Goal: Information Seeking & Learning: Find specific fact

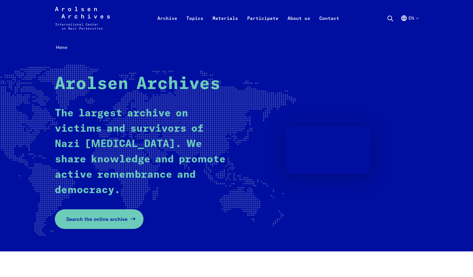
click at [110, 217] on span "Search the online archive" at bounding box center [96, 219] width 61 height 8
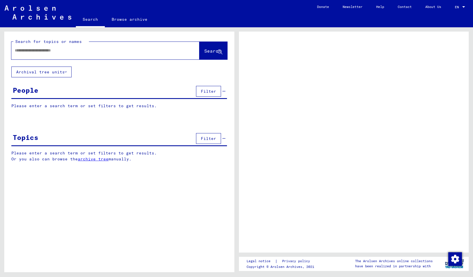
click at [107, 53] on input "text" at bounding box center [100, 50] width 171 height 6
type input "*********"
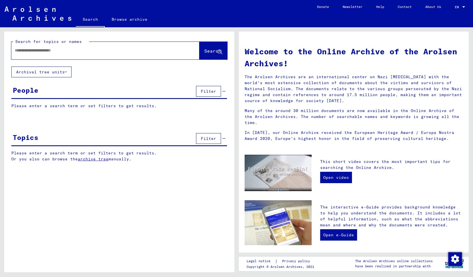
click at [152, 53] on input "text" at bounding box center [99, 50] width 168 height 6
type input "*********"
click at [204, 54] on span "Search" at bounding box center [213, 51] width 18 height 6
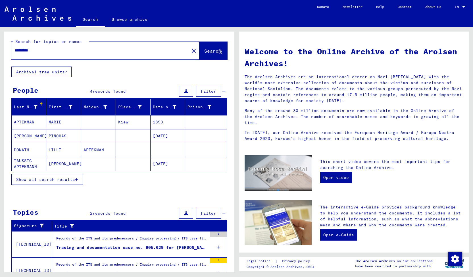
click at [76, 180] on icon "button" at bounding box center [76, 179] width 3 height 4
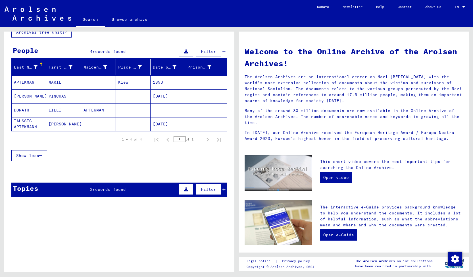
scroll to position [40, 0]
click at [101, 189] on span "records found" at bounding box center [109, 189] width 33 height 5
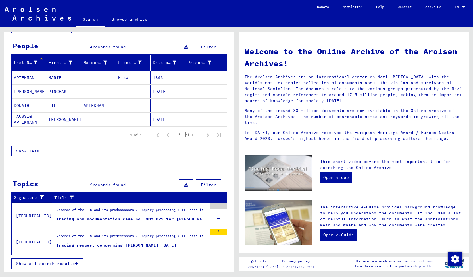
scroll to position [44, 0]
click at [127, 213] on div "Records of the ITS and its predecessors / Inquiry processing / ITS case files a…" at bounding box center [131, 211] width 151 height 8
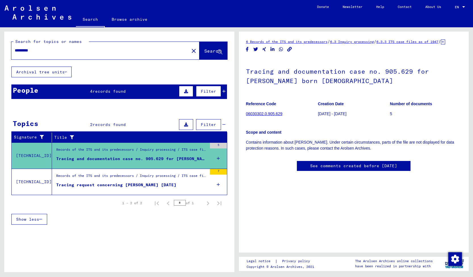
scroll to position [120, 0]
